Goal: Task Accomplishment & Management: Manage account settings

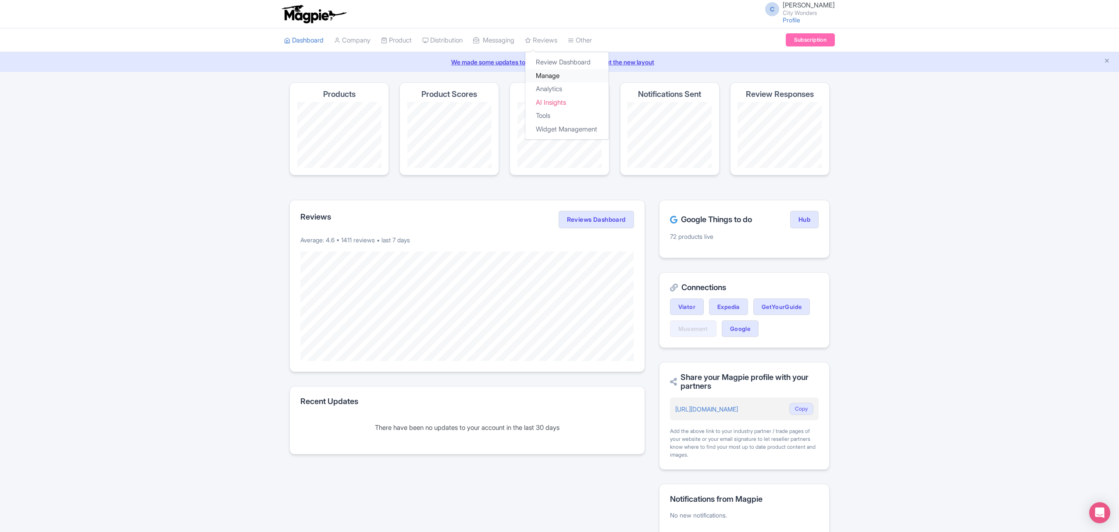
click at [561, 74] on link "Manage" at bounding box center [566, 76] width 83 height 14
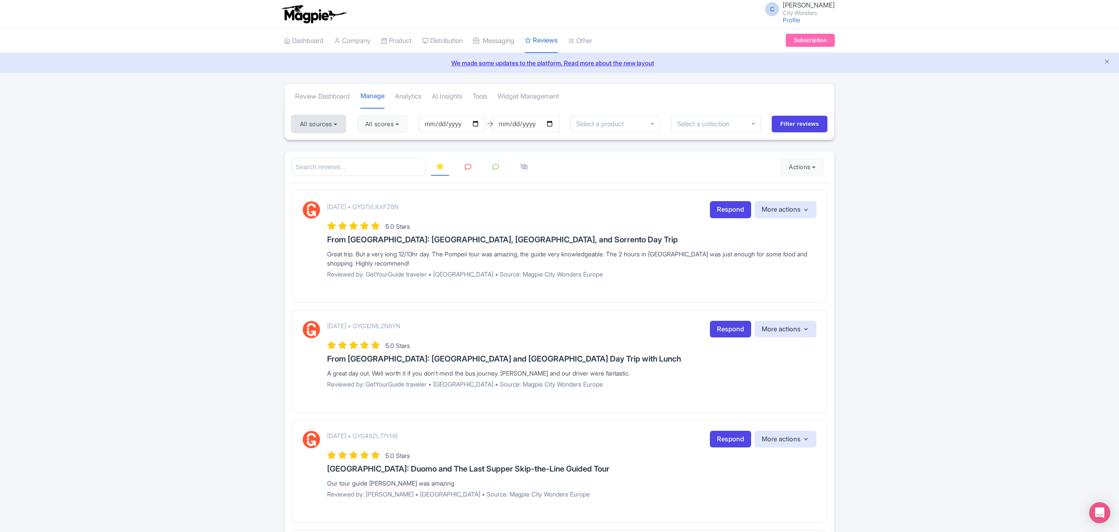
click at [324, 124] on button "All sources" at bounding box center [319, 124] width 54 height 18
click at [804, 165] on button "Actions" at bounding box center [802, 167] width 43 height 18
click at [809, 192] on link "Import new reviews" at bounding box center [832, 189] width 103 height 17
click at [479, 124] on input "2025-06-10" at bounding box center [452, 124] width 67 height 17
type input "2025-08-10"
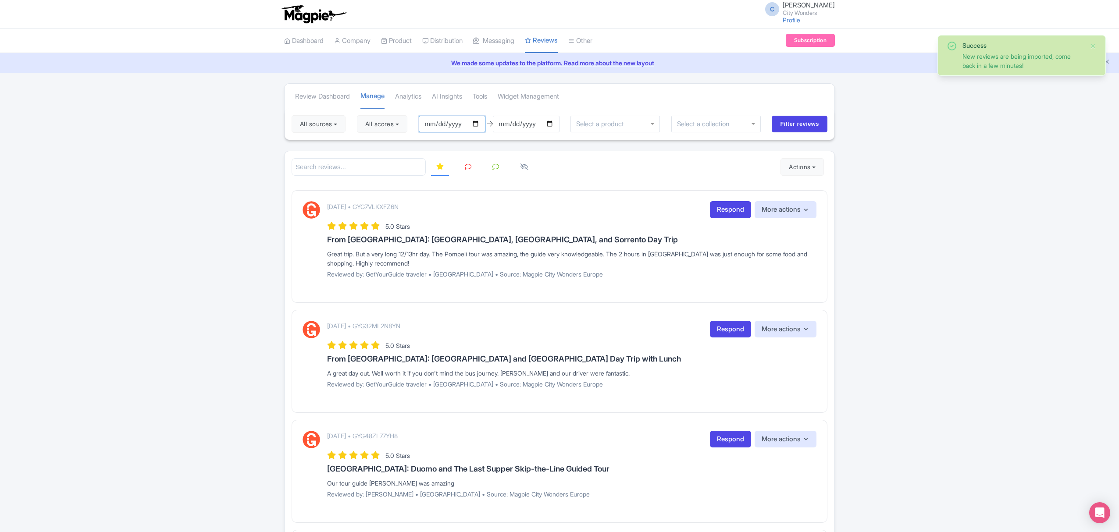
click at [480, 121] on input "2025-06-10" at bounding box center [452, 124] width 67 height 17
type input "[DATE]"
click at [552, 123] on input "2025-09-09" at bounding box center [526, 124] width 67 height 17
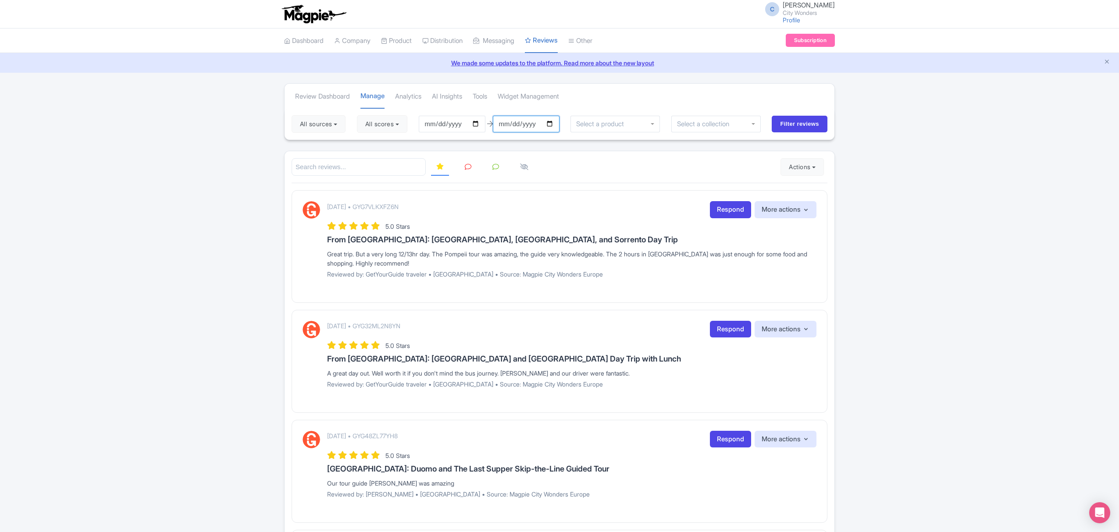
type input "[DATE]"
click at [795, 123] on input "Filter reviews" at bounding box center [800, 124] width 56 height 17
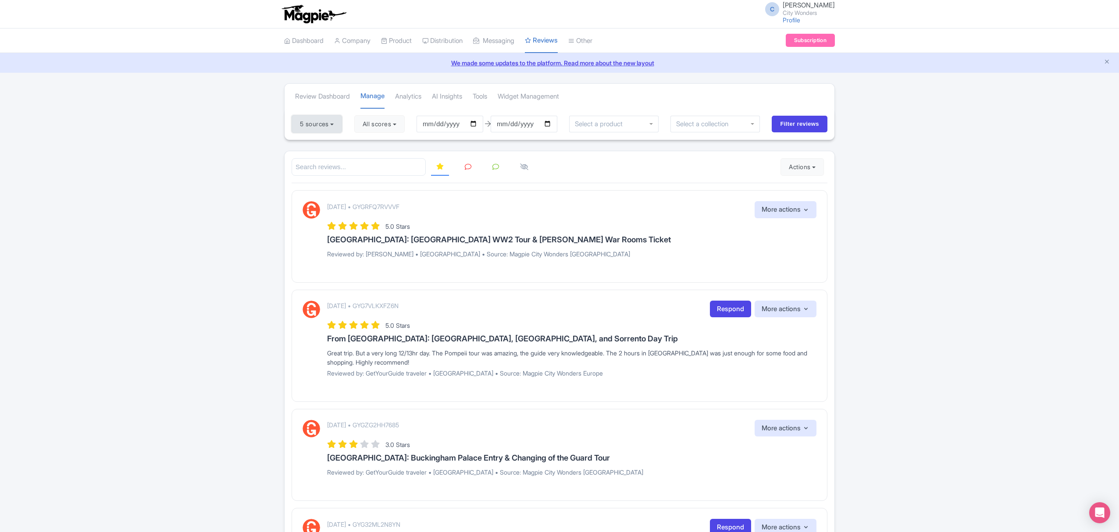
click at [321, 125] on button "5 sources" at bounding box center [317, 124] width 50 height 18
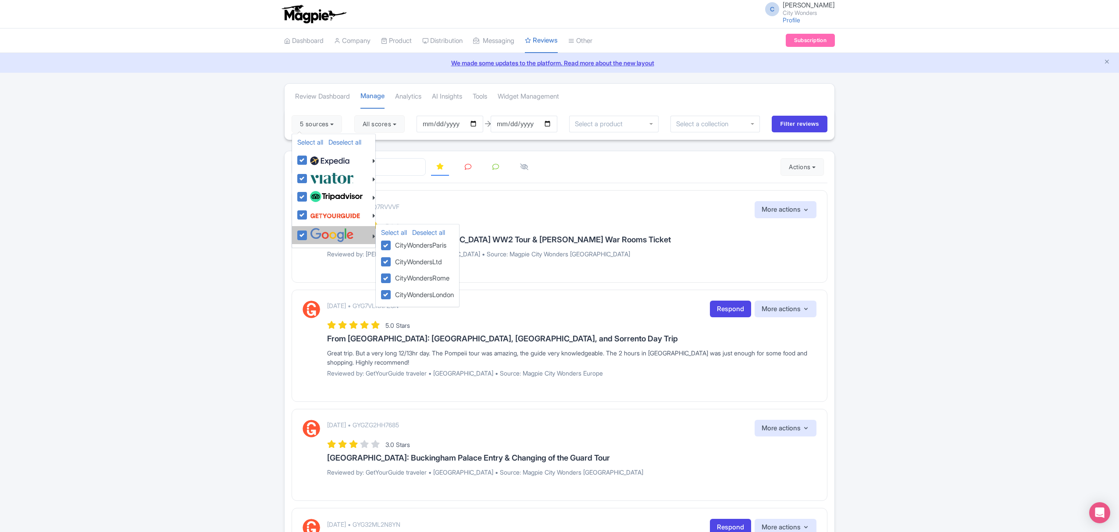
click at [323, 239] on img at bounding box center [332, 235] width 44 height 14
click at [314, 234] on input "checkbox" at bounding box center [311, 231] width 6 height 6
checkbox input "false"
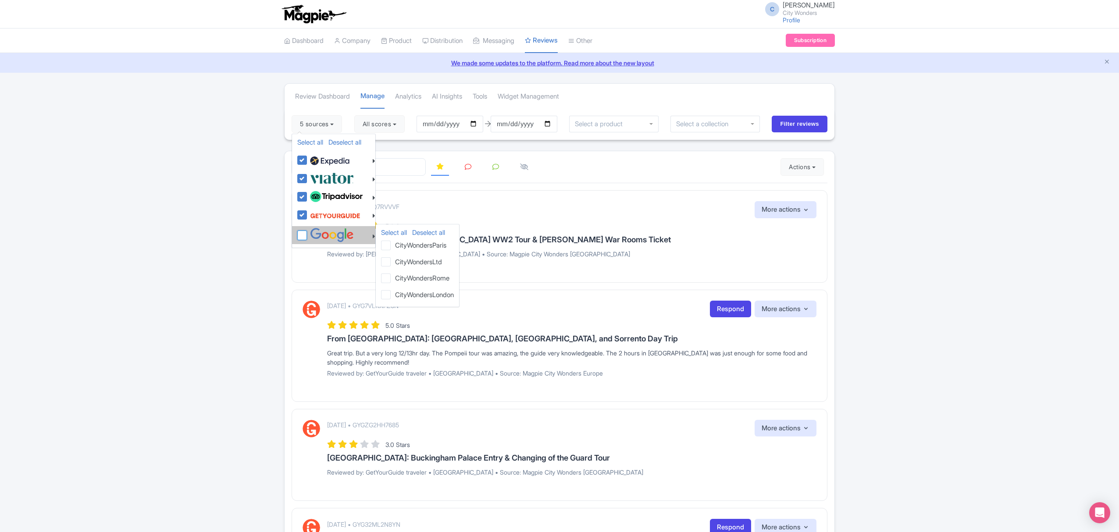
checkbox input "false"
click at [806, 171] on button "Actions" at bounding box center [802, 167] width 43 height 18
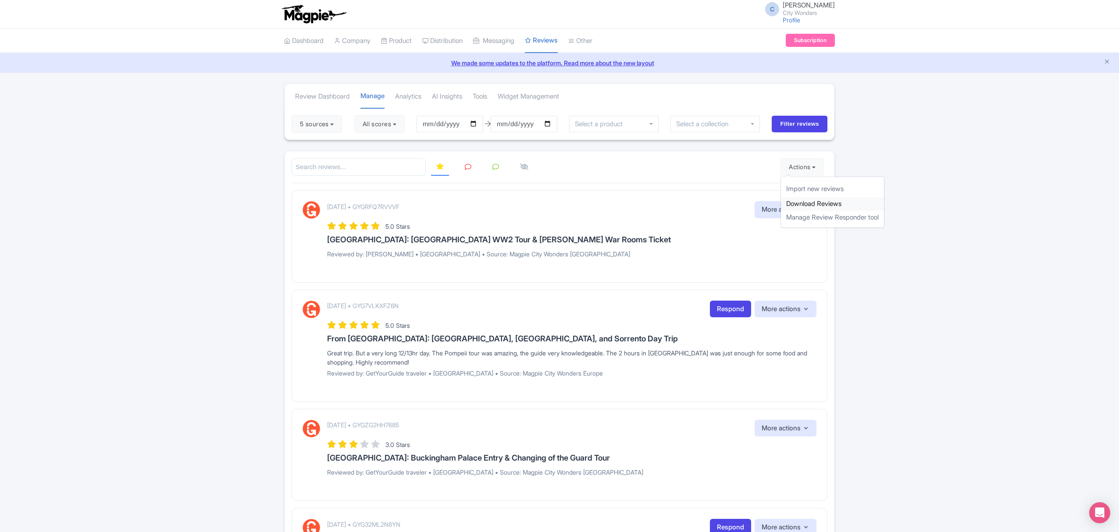
click at [822, 204] on link "Download Reviews" at bounding box center [832, 204] width 103 height 14
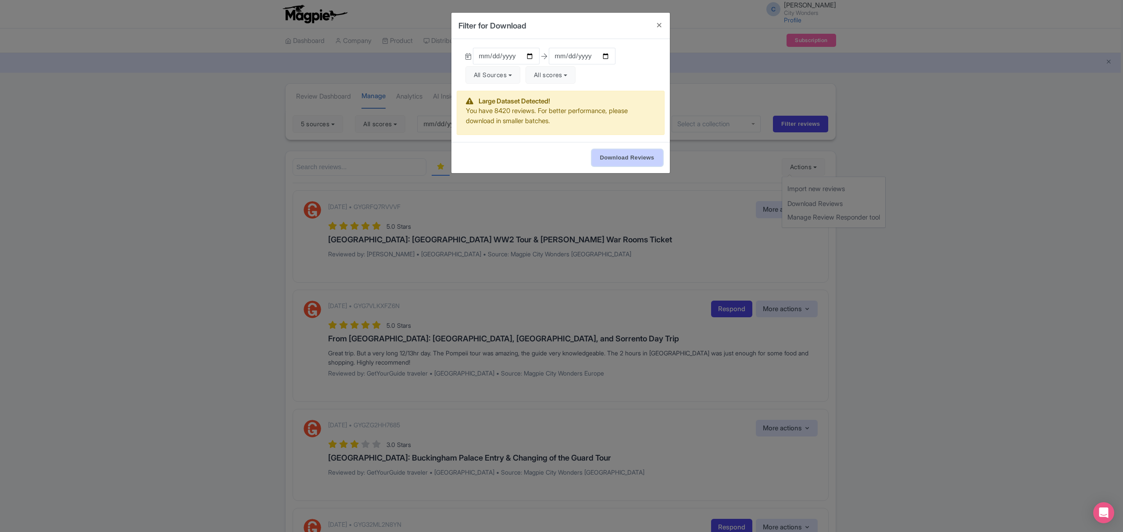
click at [607, 161] on input "Download Reviews" at bounding box center [627, 158] width 71 height 17
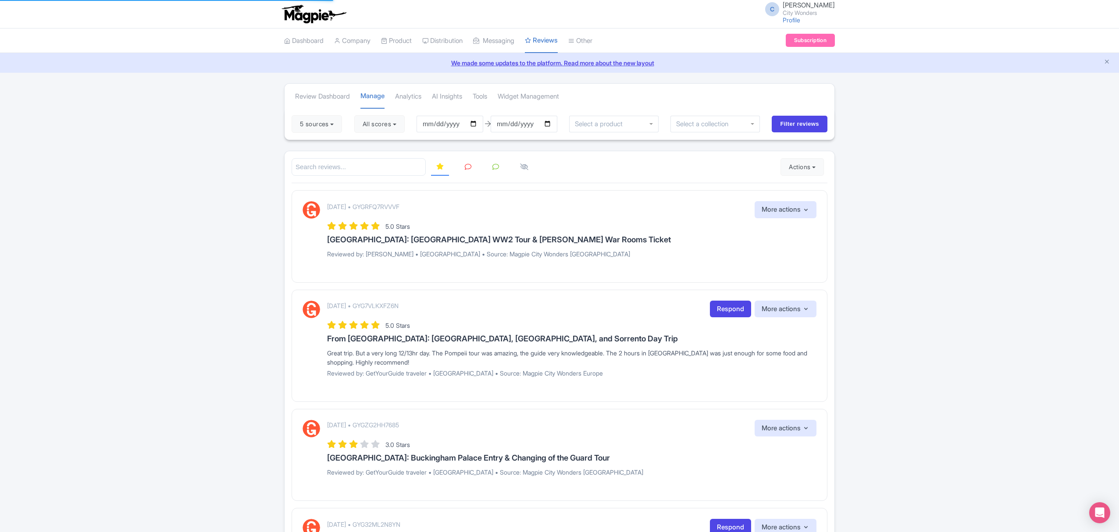
click at [1037, 55] on div "We made some updates to the platform. Read more about the new layout" at bounding box center [559, 63] width 1119 height 20
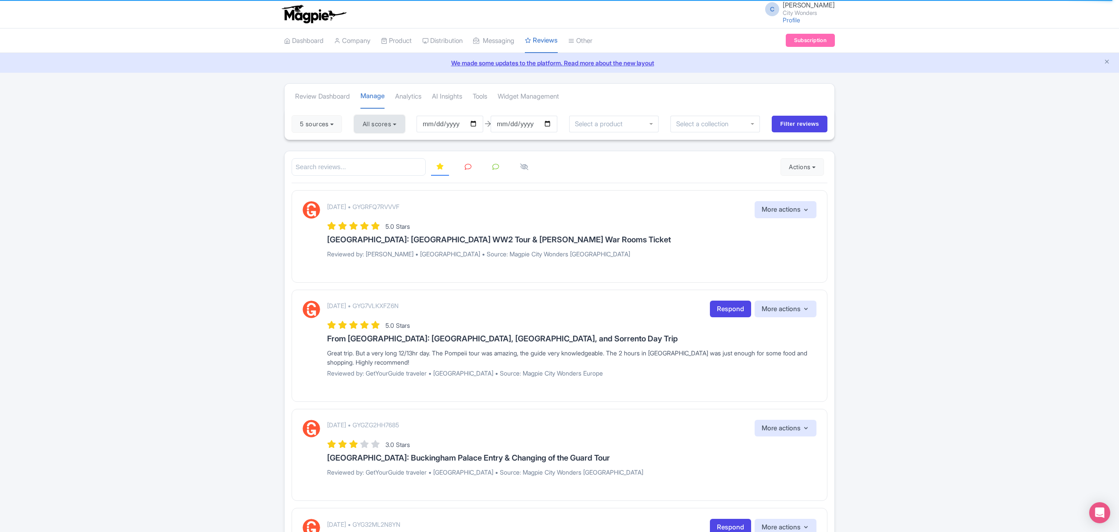
click at [383, 125] on button "All scores" at bounding box center [379, 124] width 50 height 18
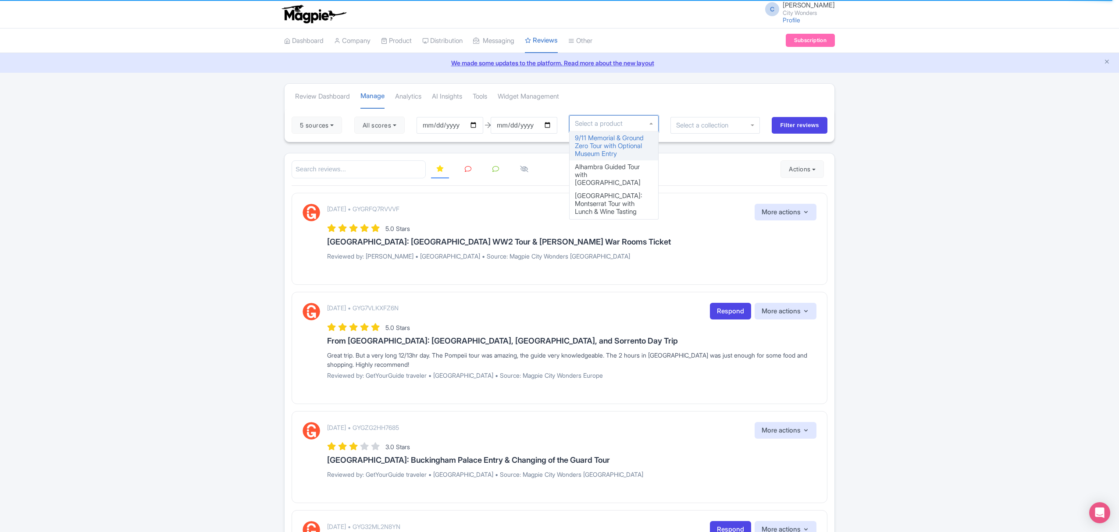
click at [590, 127] on input "select-one" at bounding box center [601, 124] width 53 height 8
type input "doge"
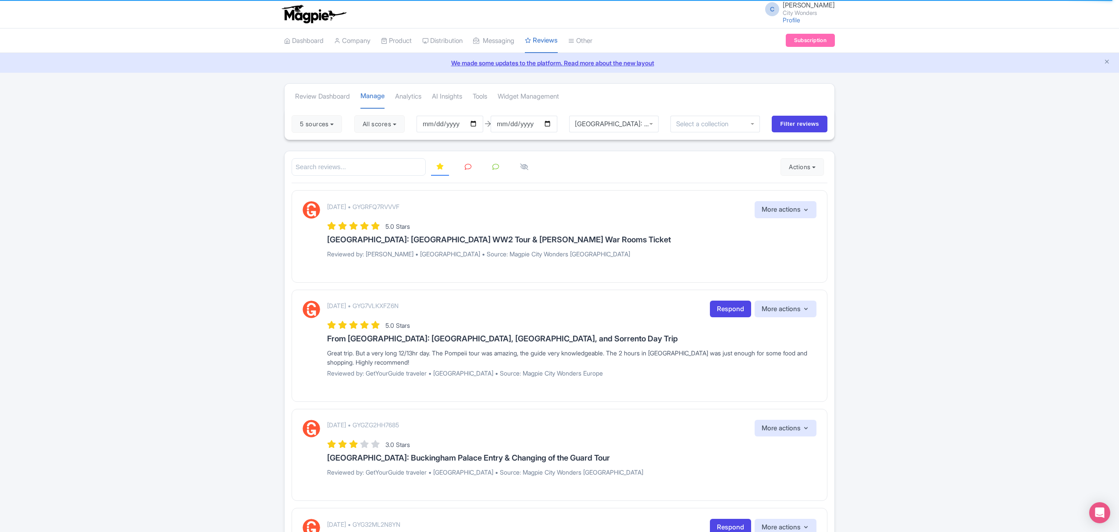
click at [718, 126] on input "select-one" at bounding box center [705, 124] width 58 height 8
click at [319, 127] on button "5 sources" at bounding box center [317, 126] width 50 height 18
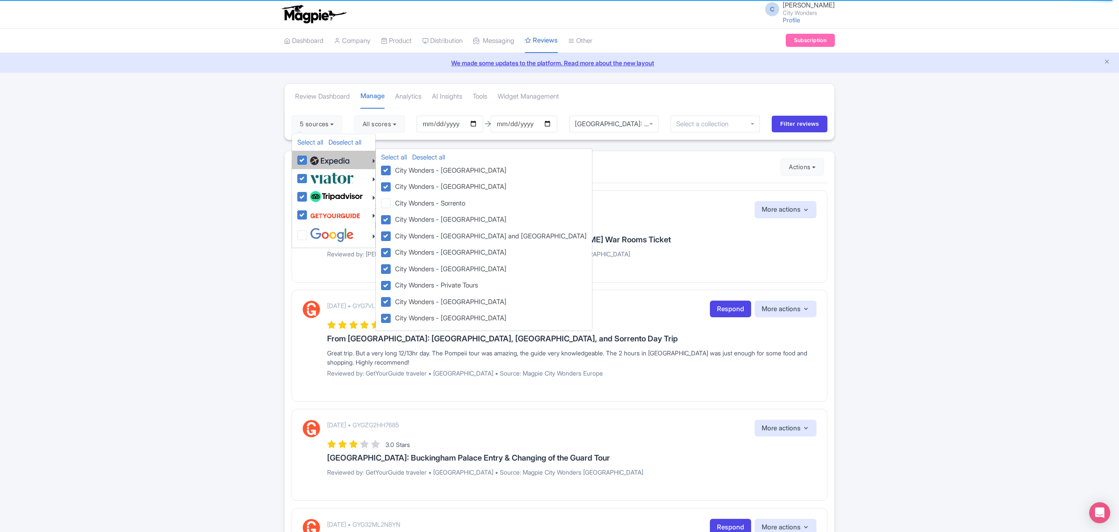
click at [297, 163] on li "Select all Deselect all City Wonders - Vatican City Wonders - Paris City Wonder…" at bounding box center [333, 160] width 83 height 18
click at [308, 163] on label at bounding box center [329, 160] width 42 height 15
click at [308, 158] on input "checkbox" at bounding box center [311, 156] width 6 height 6
checkbox input "false"
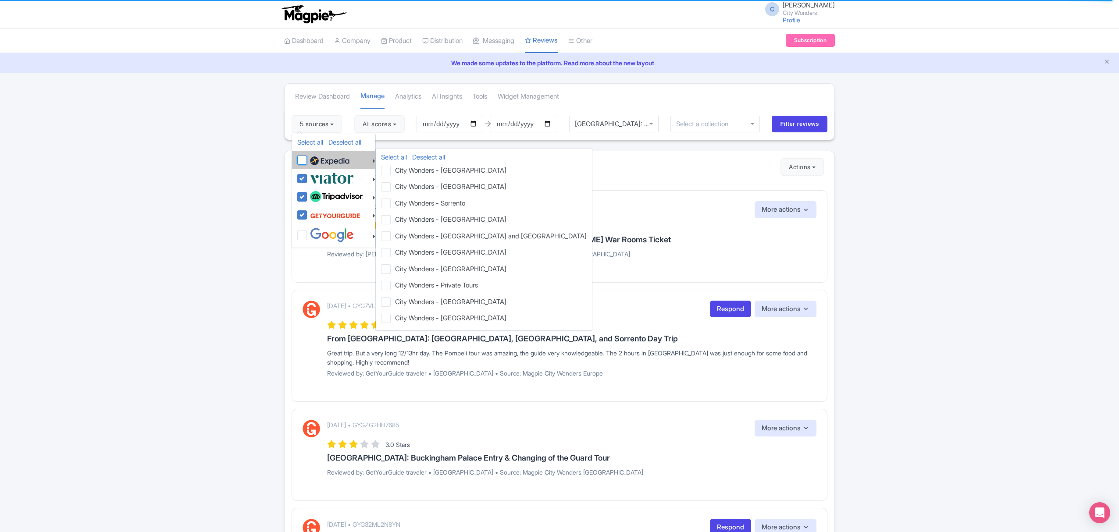
checkbox input "false"
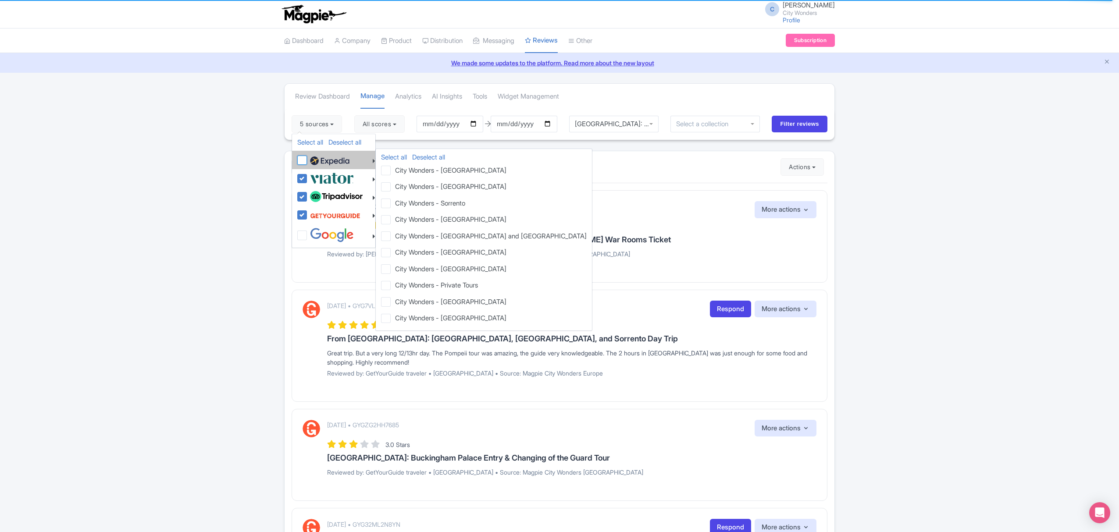
checkbox input "false"
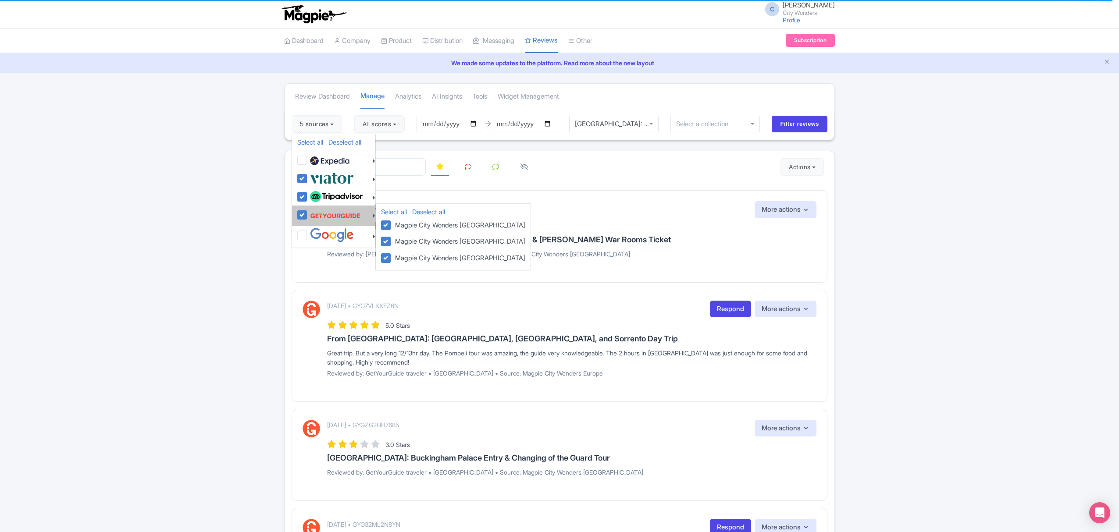
click at [308, 214] on label at bounding box center [334, 215] width 53 height 17
click at [308, 213] on input "checkbox" at bounding box center [311, 210] width 6 height 6
checkbox input "false"
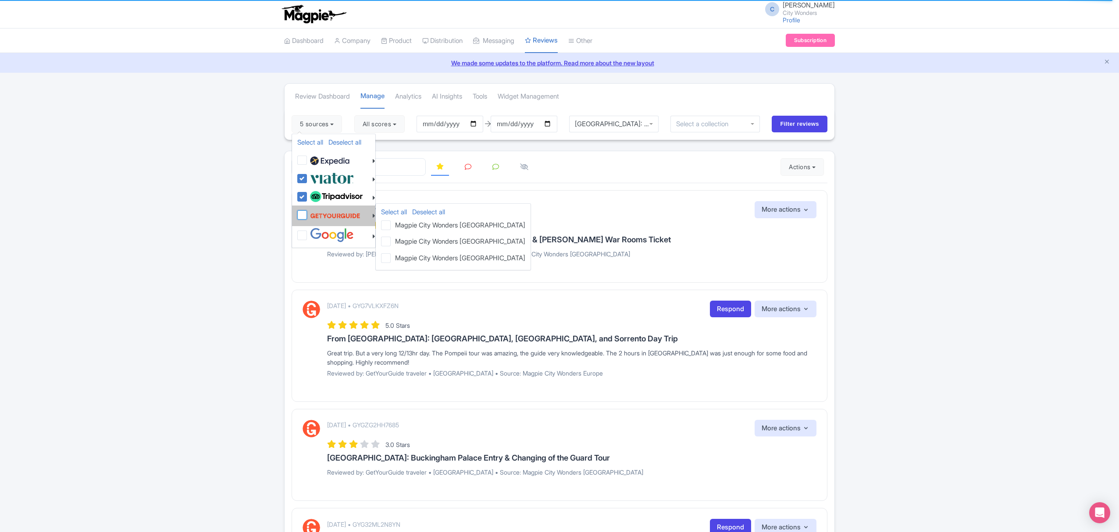
checkbox input "false"
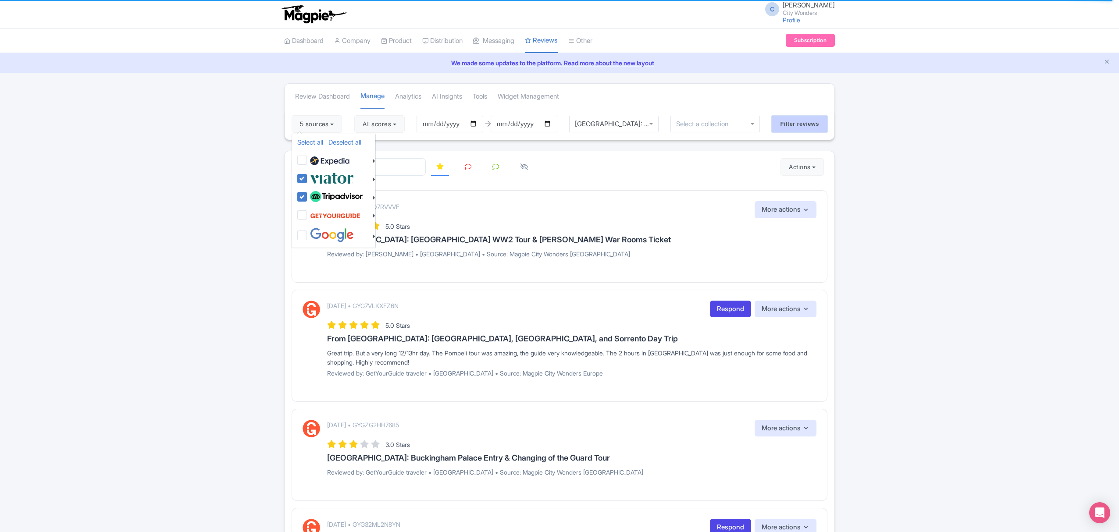
click at [803, 125] on input "Filter reviews" at bounding box center [800, 124] width 56 height 17
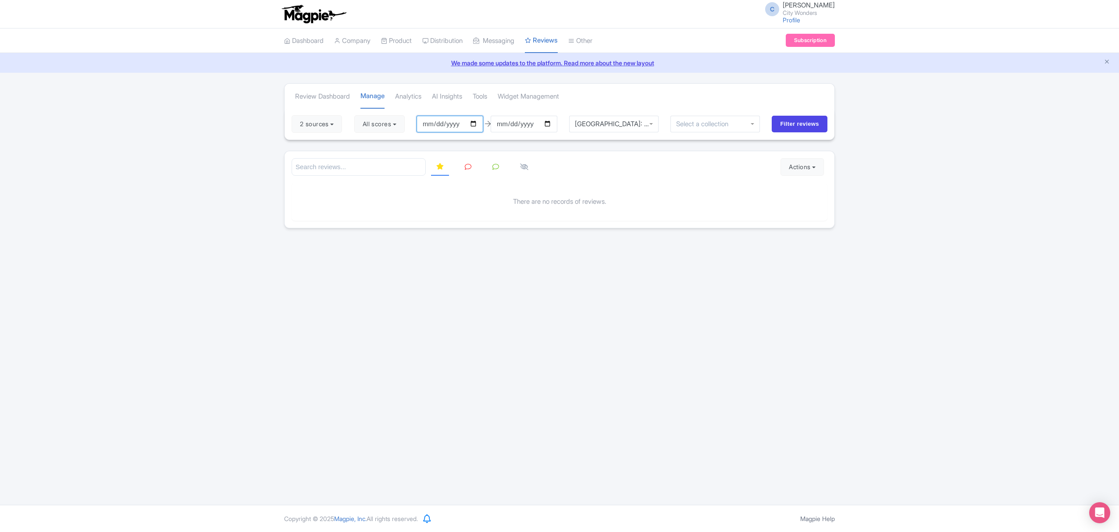
click at [476, 123] on input "[DATE]" at bounding box center [450, 124] width 67 height 17
click at [550, 121] on input "[DATE]" at bounding box center [524, 124] width 67 height 17
type input "[DATE]"
click at [785, 124] on input "Filter reviews" at bounding box center [800, 124] width 56 height 17
click at [797, 170] on button "Actions" at bounding box center [802, 167] width 43 height 18
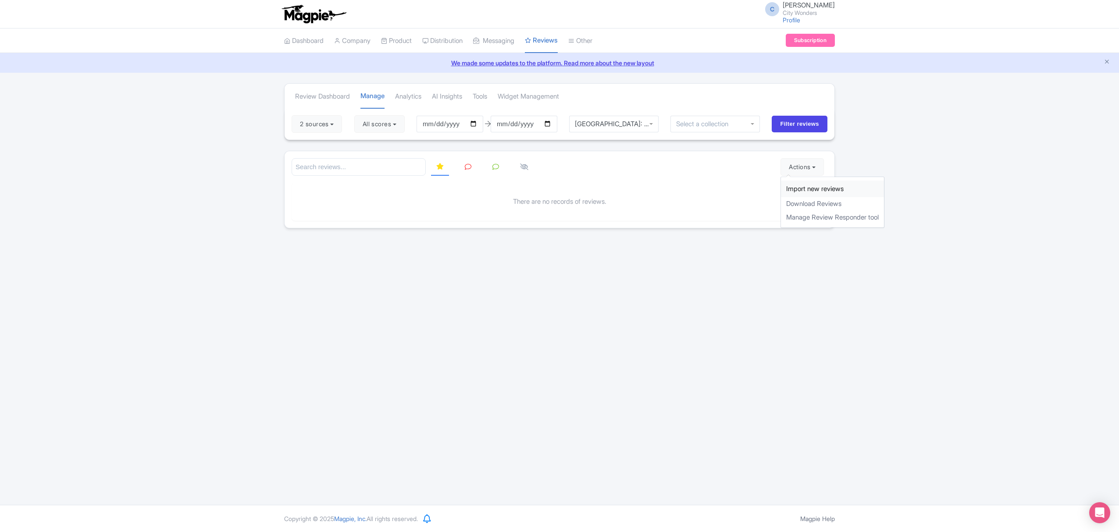
click at [811, 190] on link "Import new reviews" at bounding box center [832, 189] width 103 height 17
click at [634, 123] on div "[GEOGRAPHIC_DATA]: Doge's Palace and [GEOGRAPHIC_DATA]'s Basilica Guided Tour" at bounding box center [613, 124] width 89 height 17
